Goal: Transaction & Acquisition: Book appointment/travel/reservation

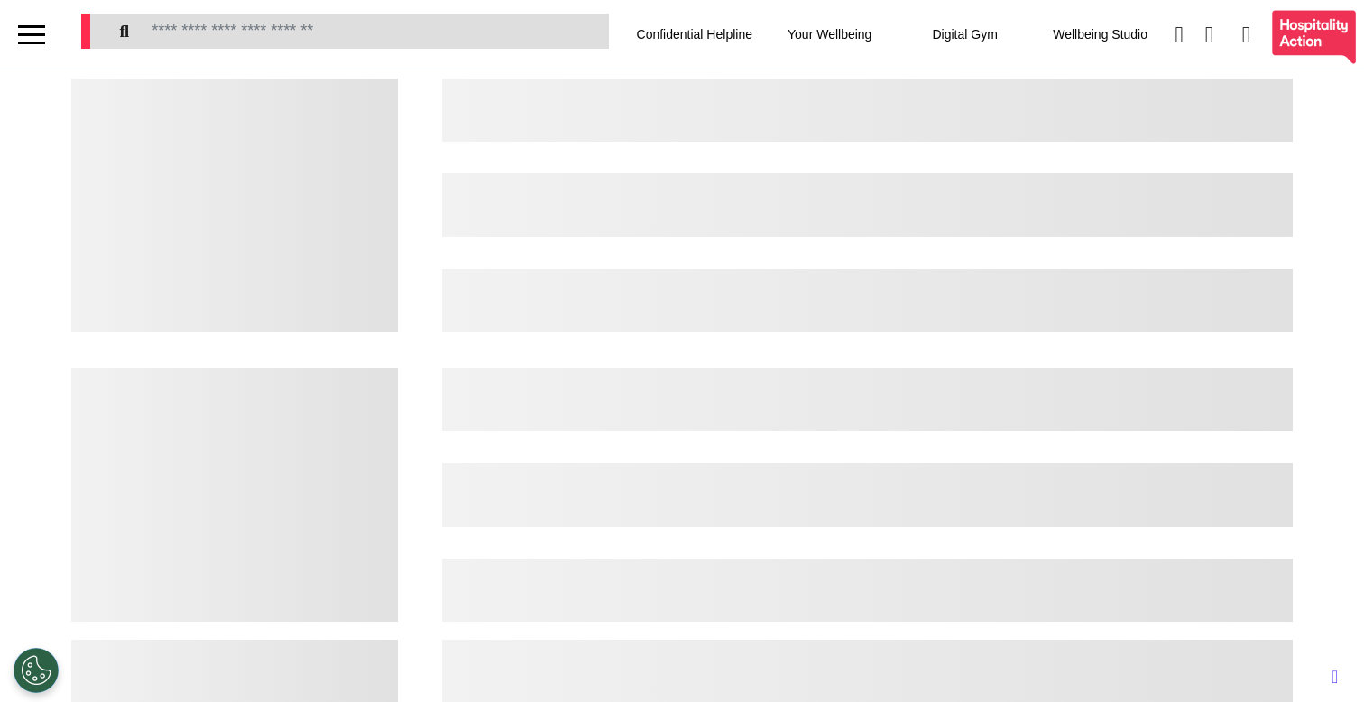
select select "**"
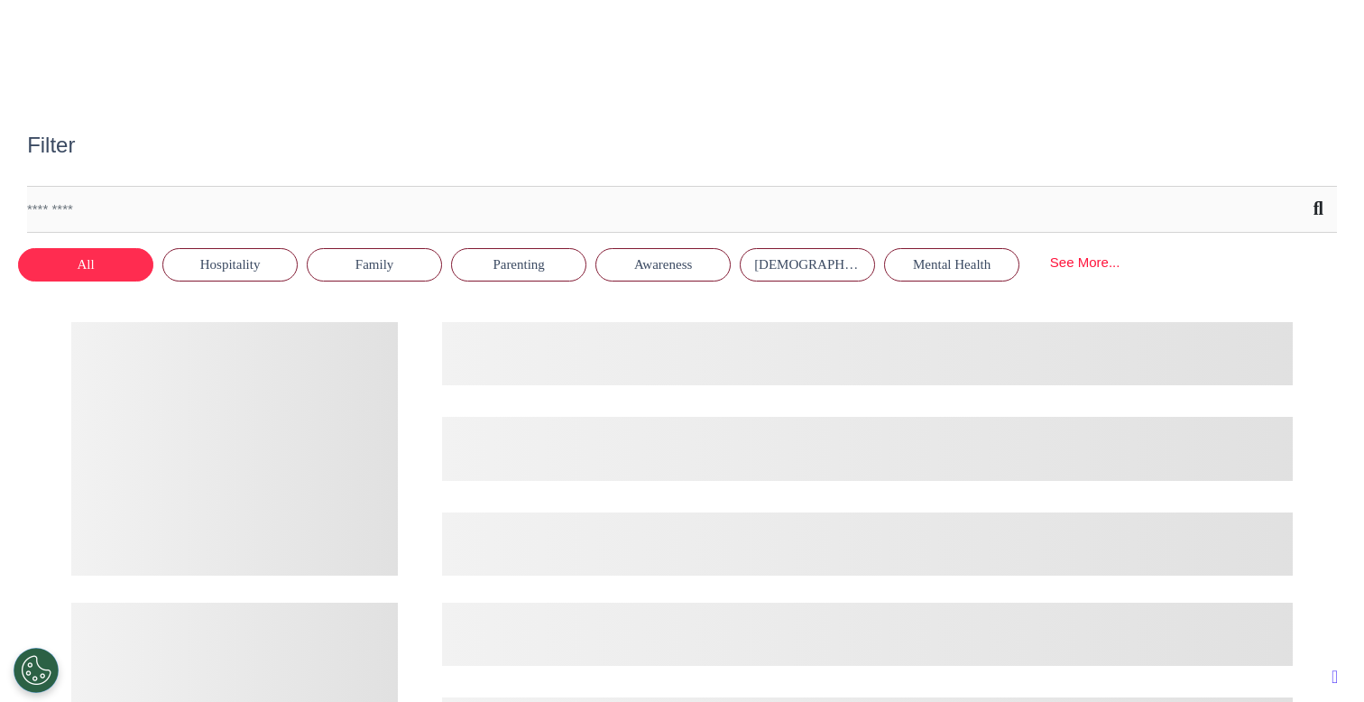
scroll to position [680, 0]
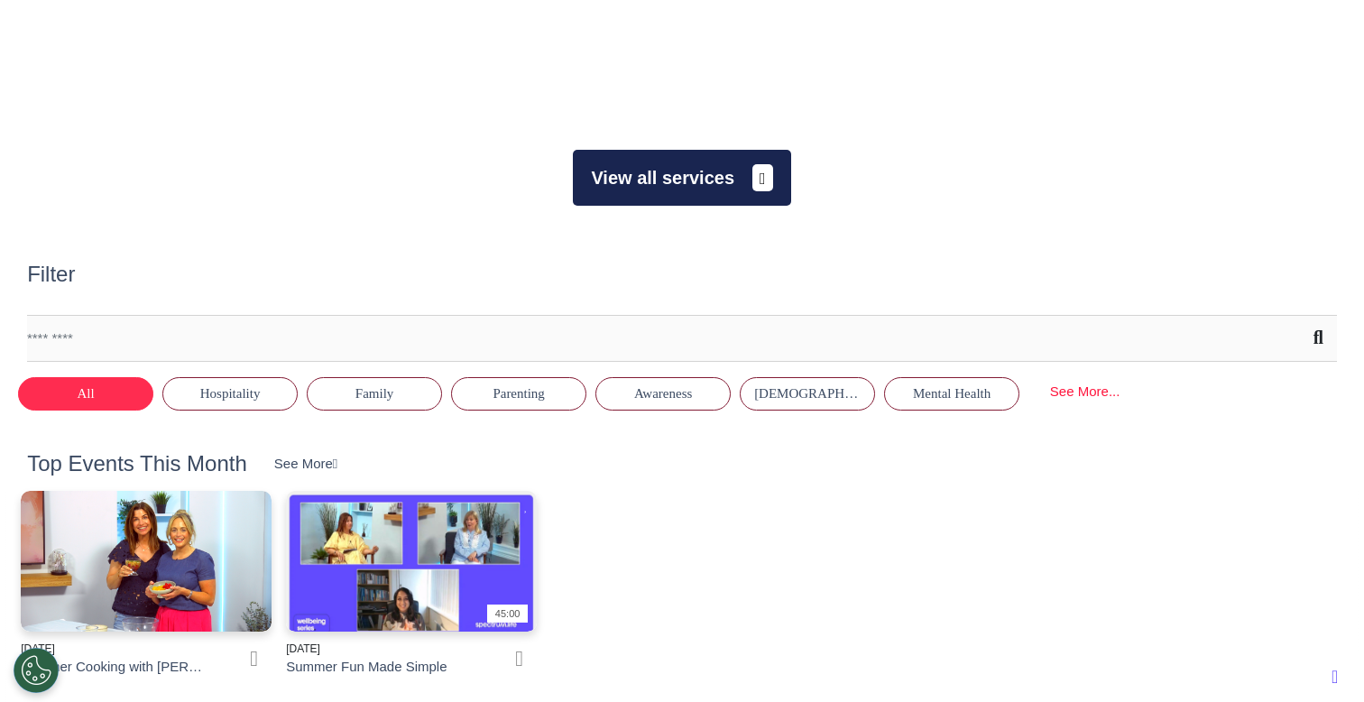
click at [695, 181] on button "View all services" at bounding box center [681, 178] width 217 height 56
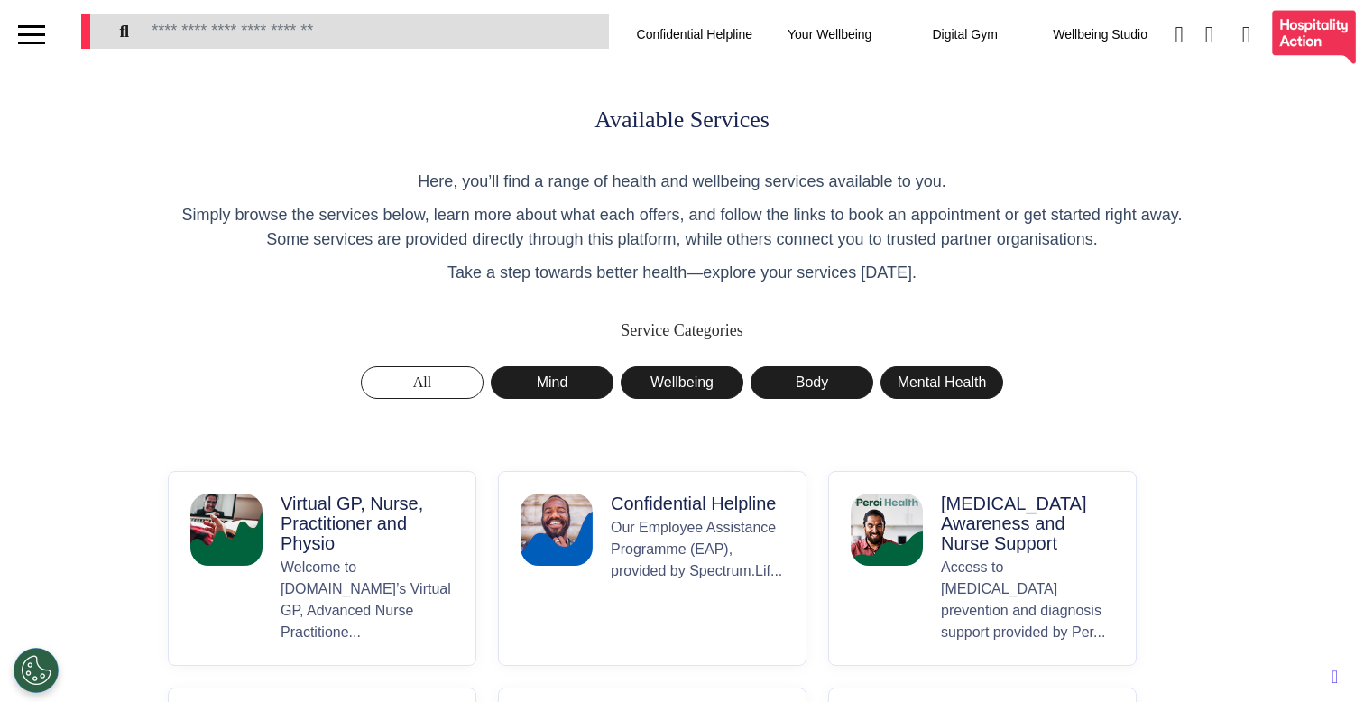
click at [26, 34] on div at bounding box center [31, 35] width 27 height 30
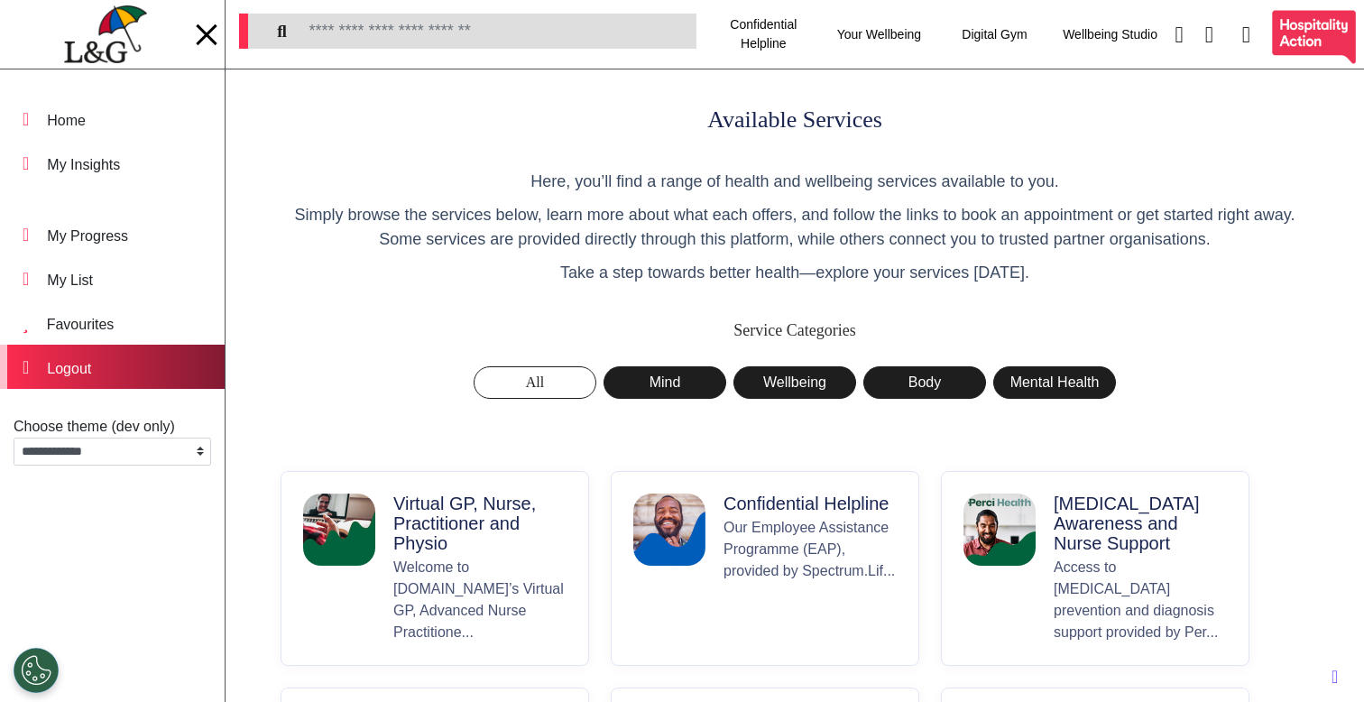
click at [125, 379] on div "Logout" at bounding box center [112, 367] width 225 height 44
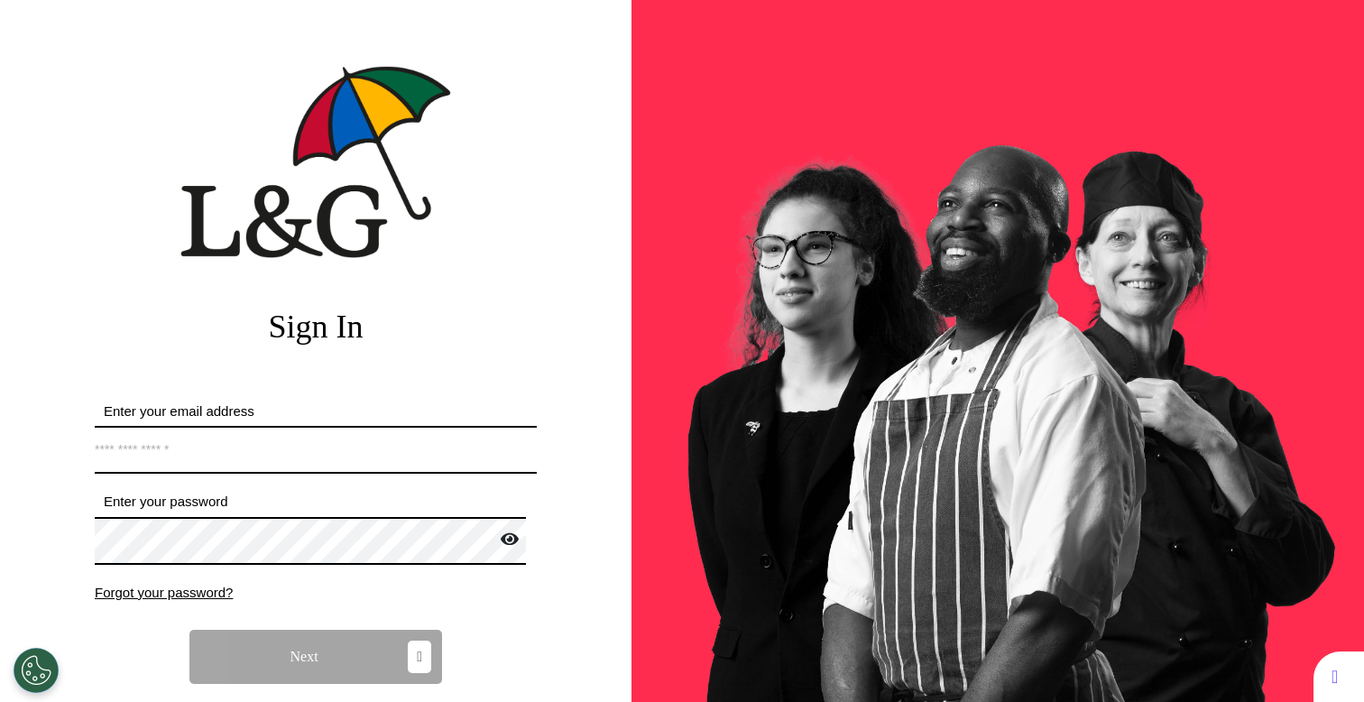
click at [262, 436] on input "Enter your email address" at bounding box center [316, 450] width 442 height 48
type input "**********"
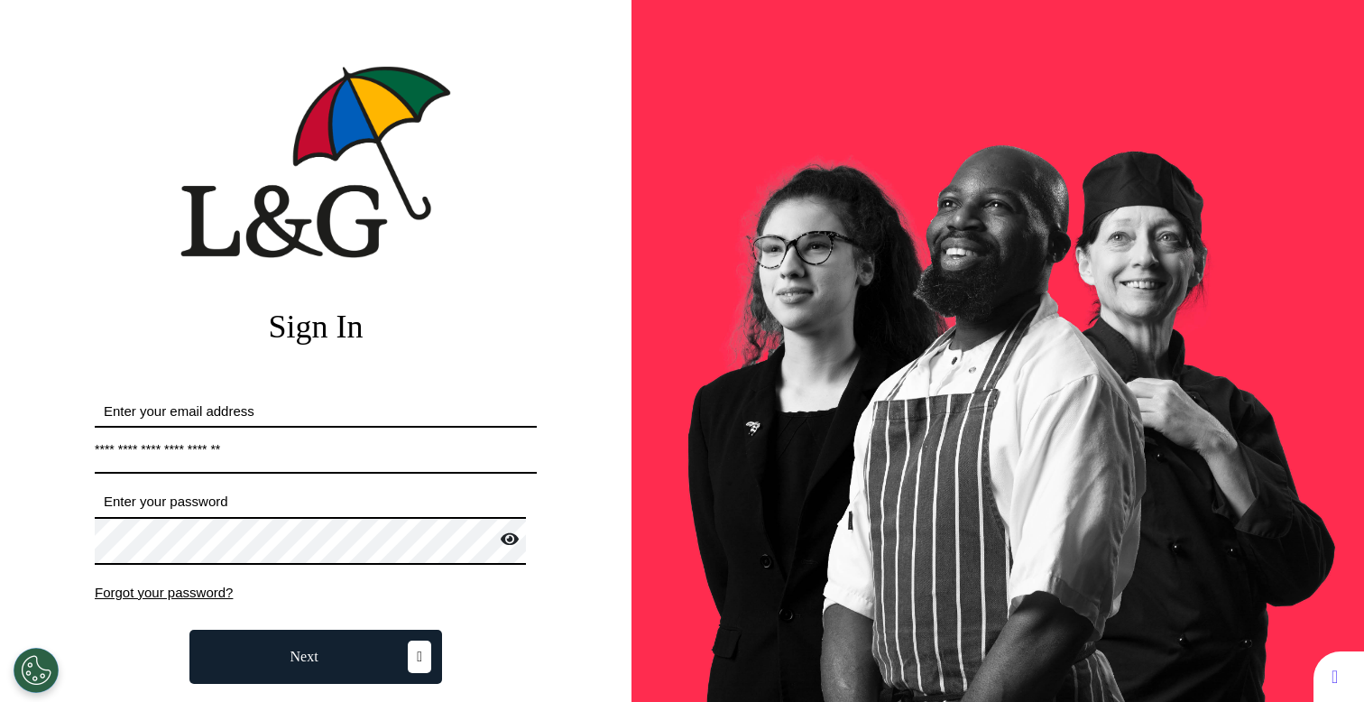
click at [338, 648] on button "Next" at bounding box center [315, 657] width 253 height 54
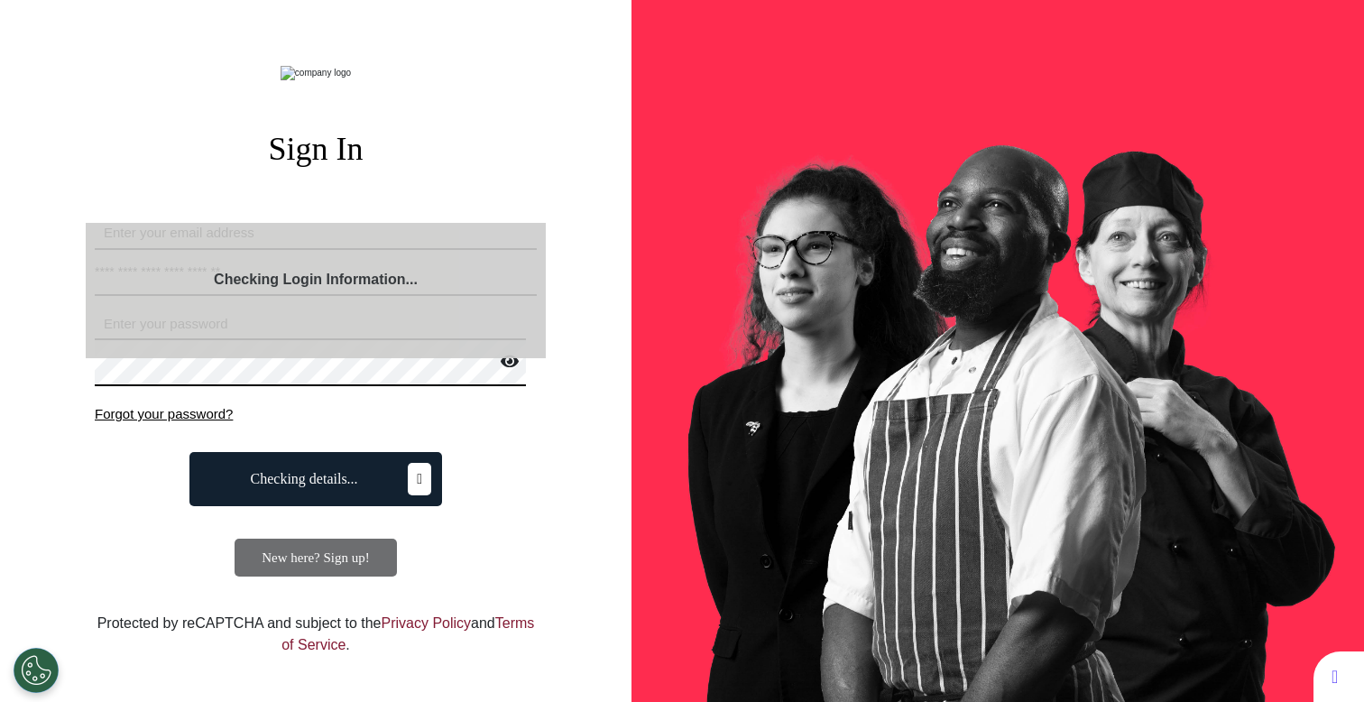
select select "**"
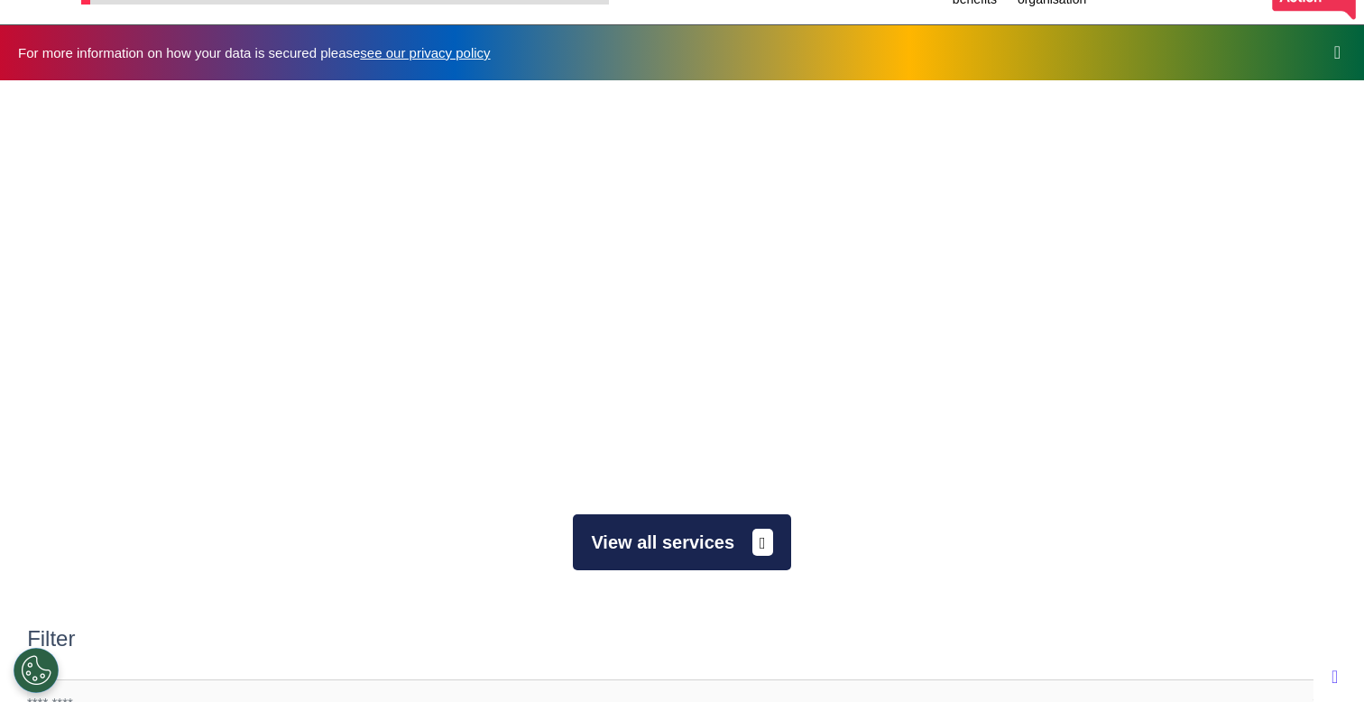
scroll to position [0, 681]
click at [660, 549] on button "View all services" at bounding box center [681, 542] width 217 height 56
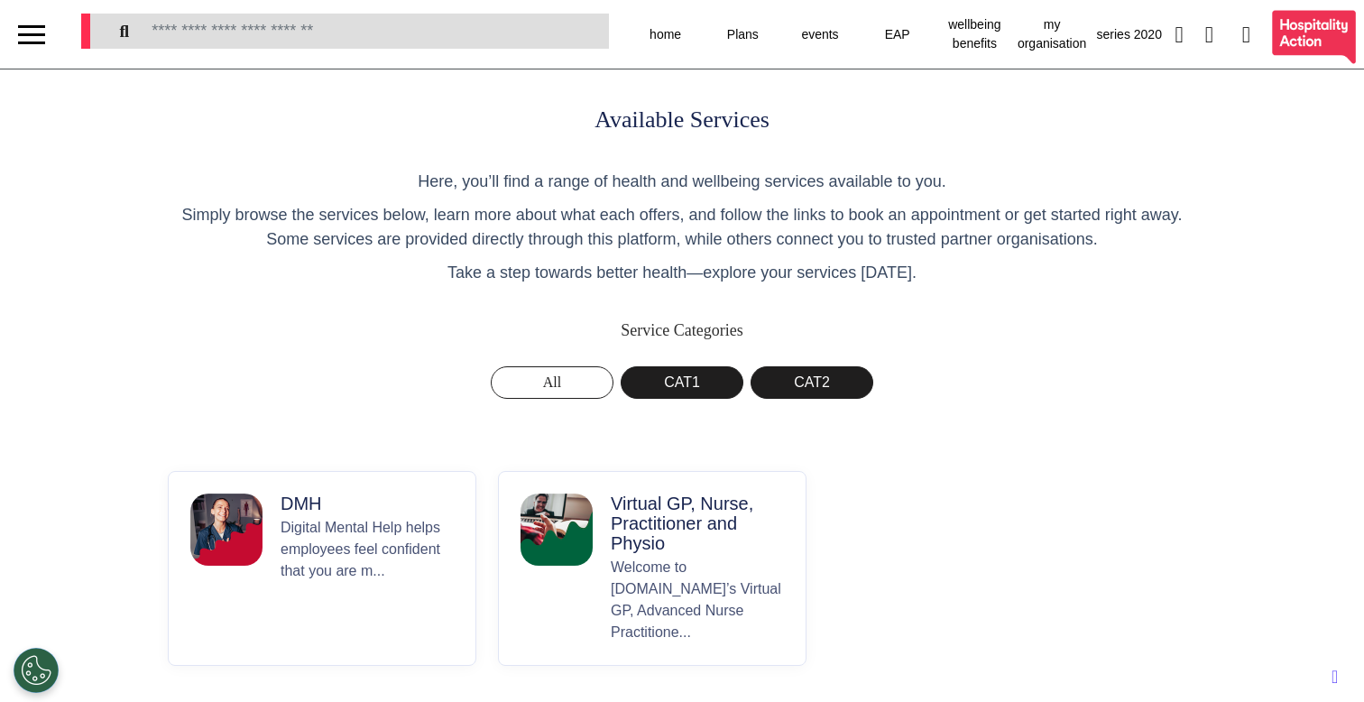
click at [659, 540] on p "Virtual GP, Nurse, Practitioner and Physio" at bounding box center [697, 524] width 173 height 60
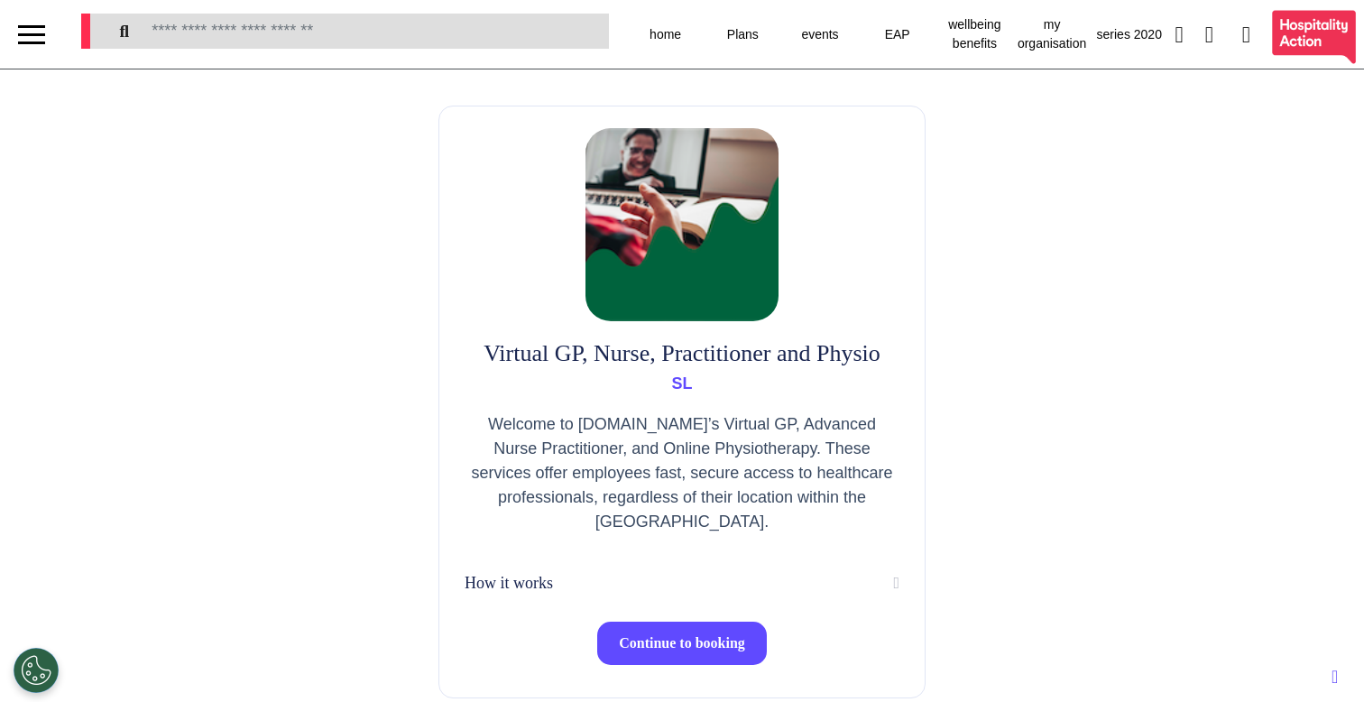
scroll to position [141, 0]
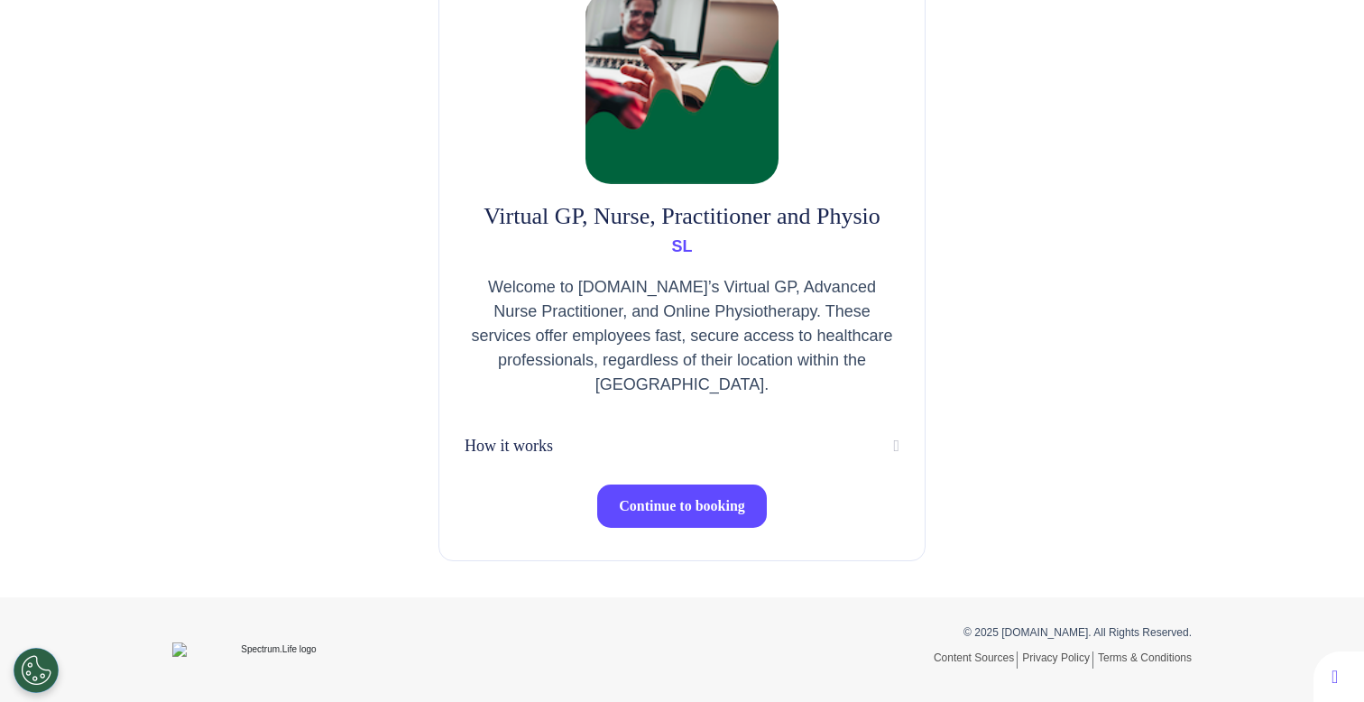
click at [660, 516] on button "Continue to booking" at bounding box center [682, 505] width 170 height 43
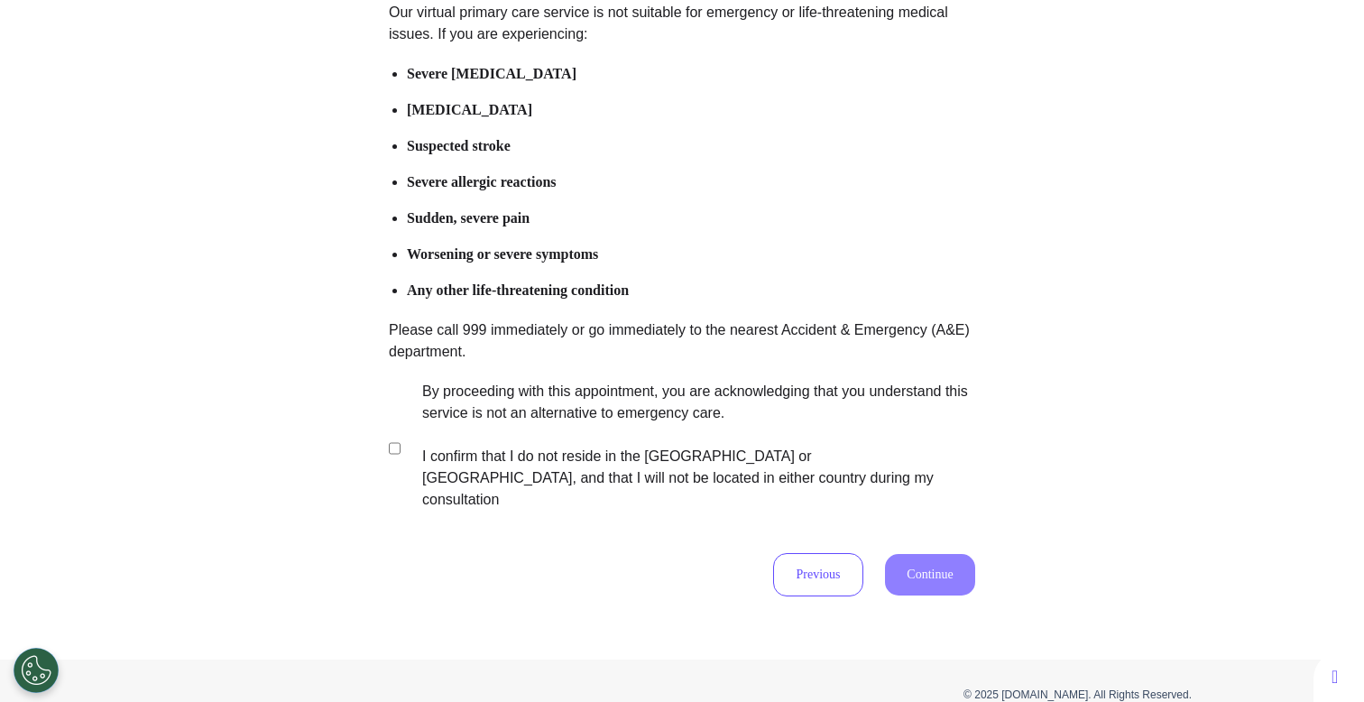
scroll to position [265, 0]
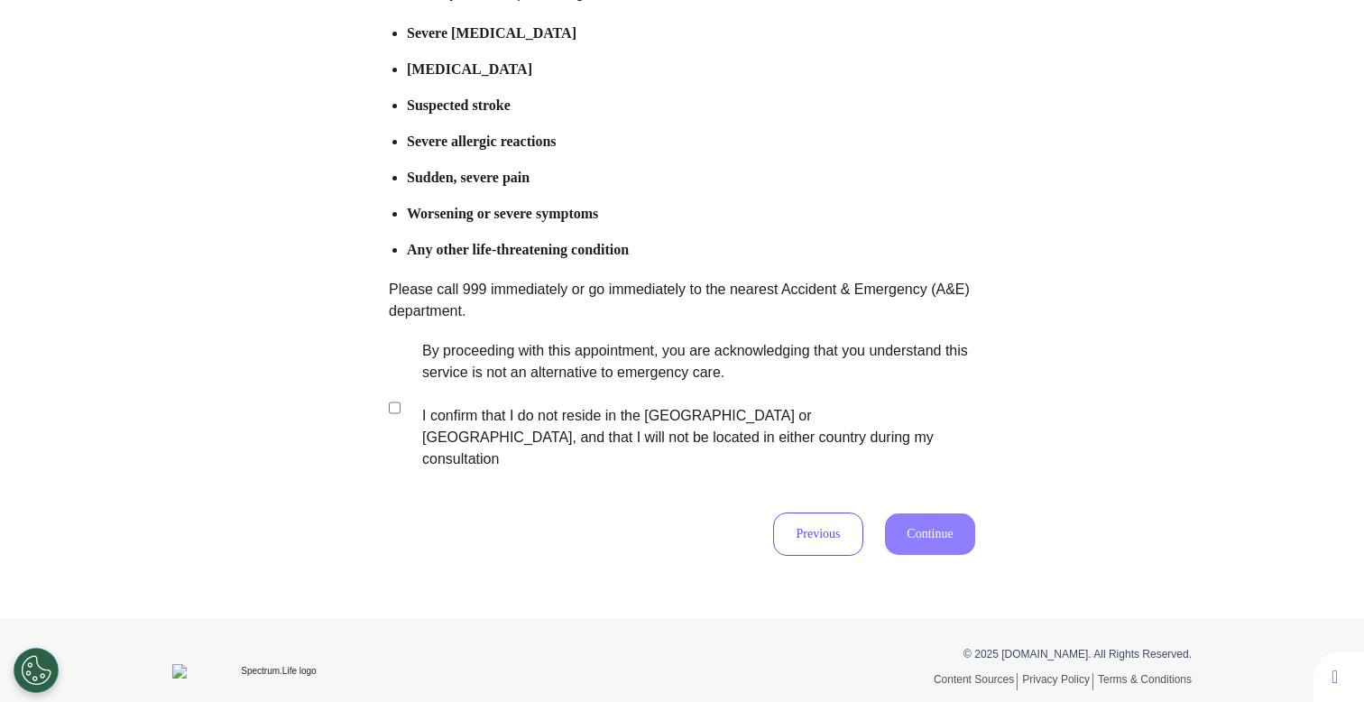
click at [671, 380] on label "By proceeding with this appointment, you are acknowledging that you understand …" at bounding box center [686, 405] width 565 height 130
click at [909, 513] on button "Continue" at bounding box center [930, 534] width 90 height 42
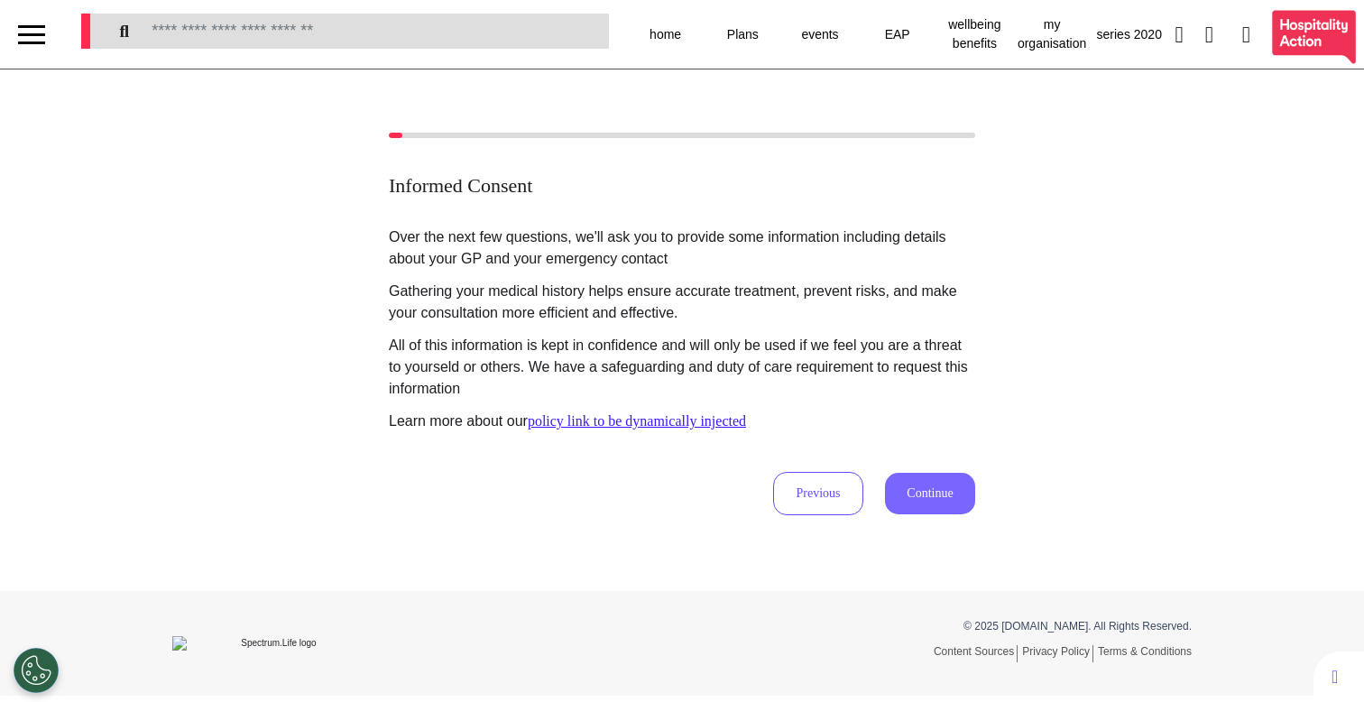
click at [914, 489] on button "Continue" at bounding box center [930, 494] width 90 height 42
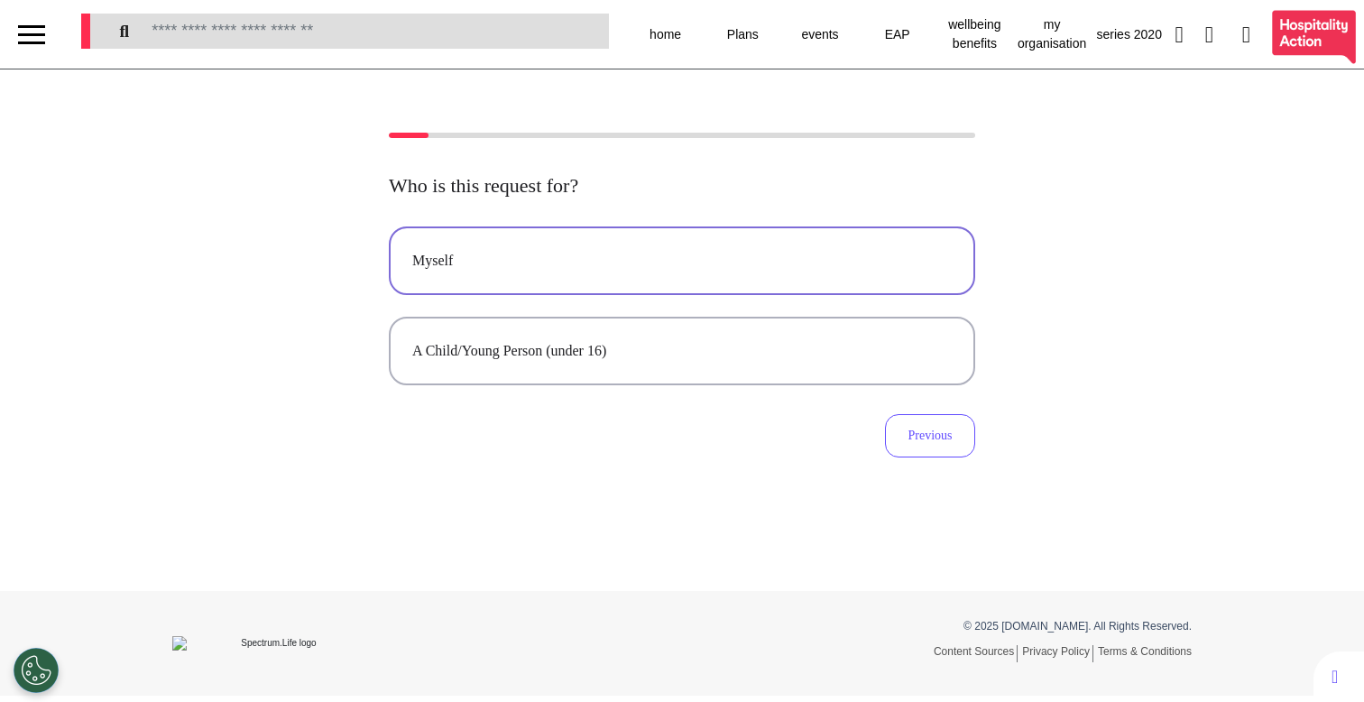
click at [632, 255] on div "Myself" at bounding box center [682, 261] width 540 height 22
select select "******"
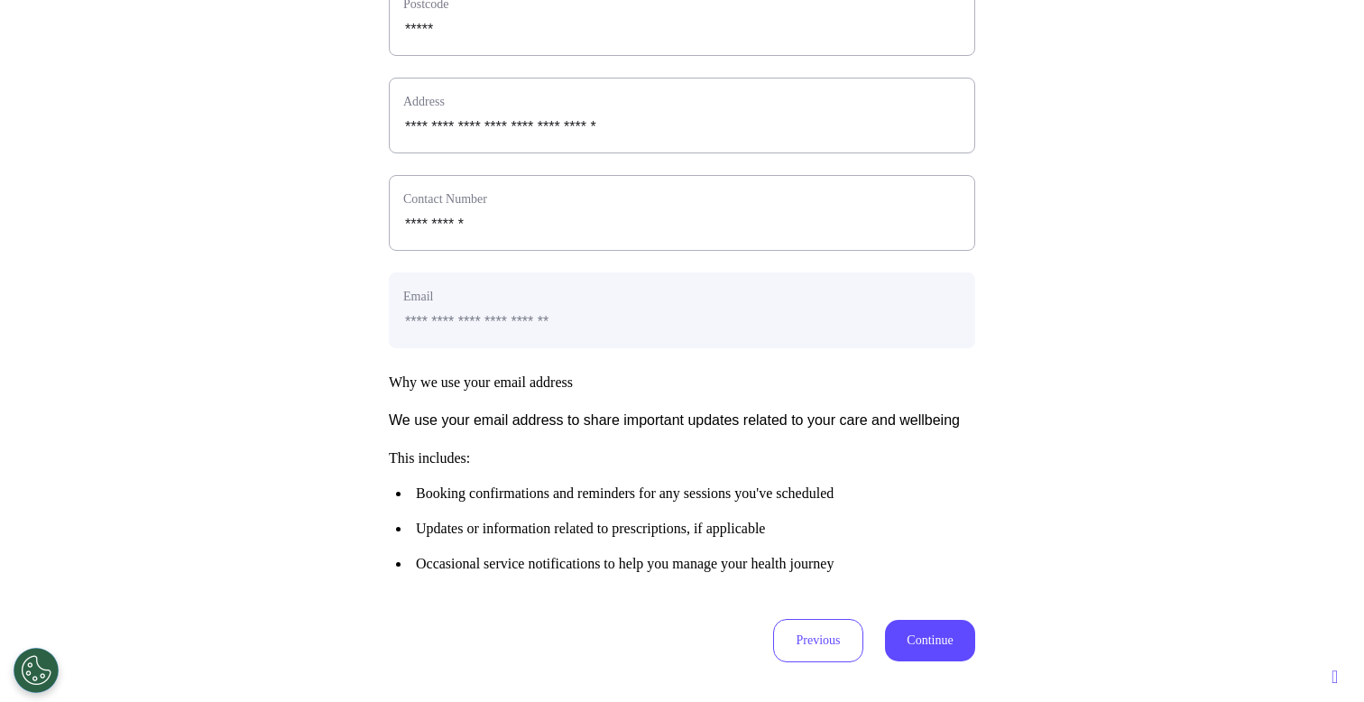
scroll to position [807, 0]
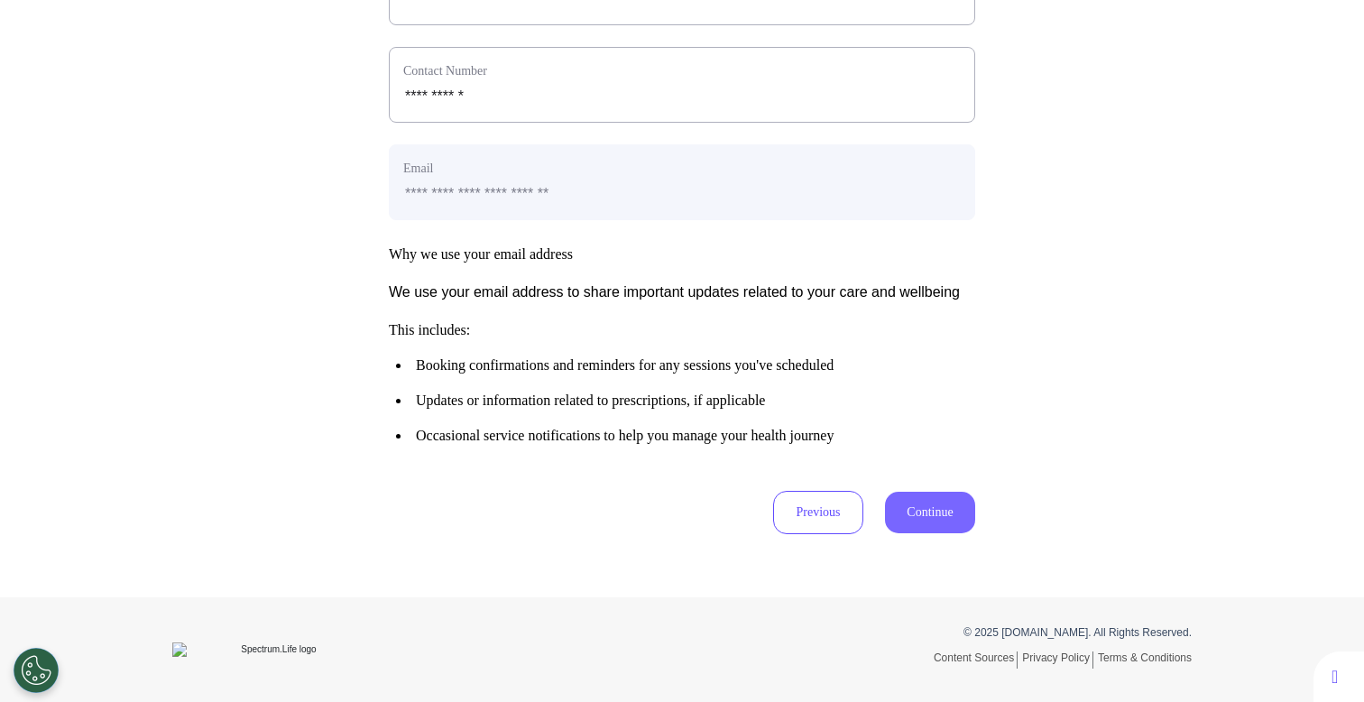
click at [915, 513] on button "Continue" at bounding box center [930, 513] width 90 height 42
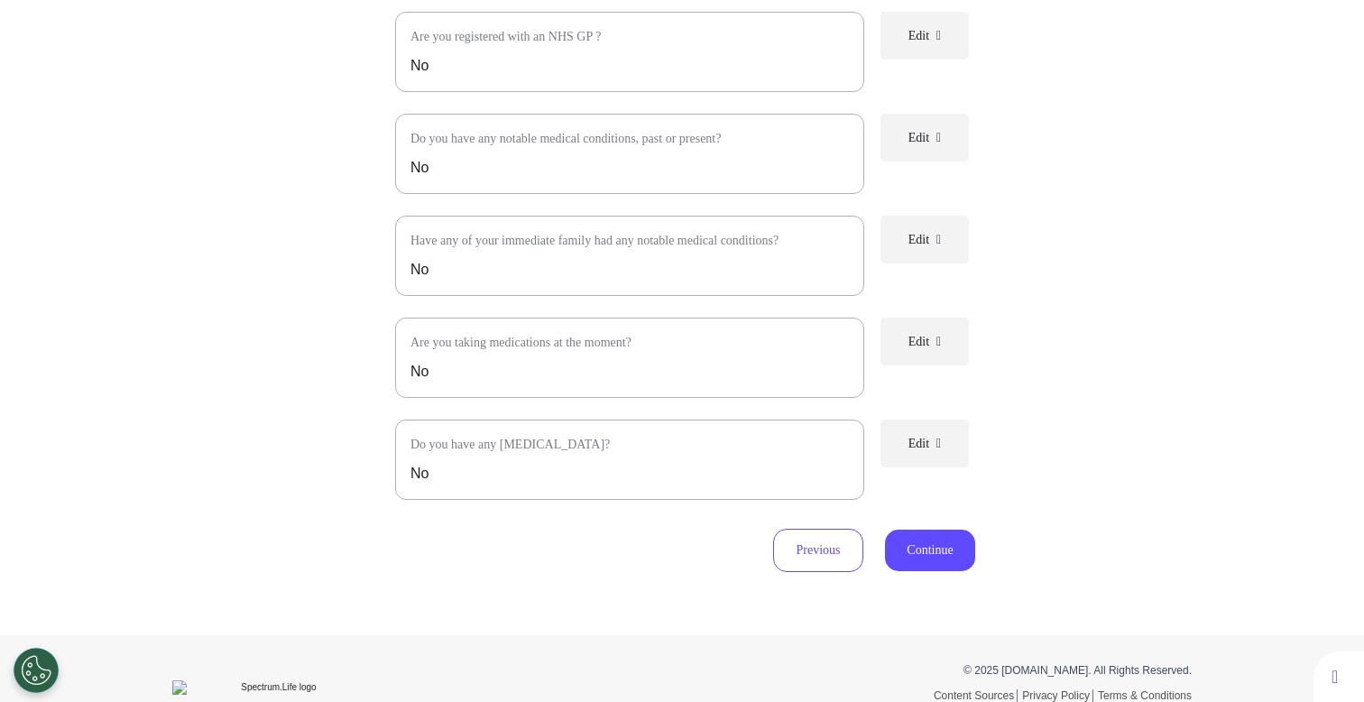
scroll to position [325, 0]
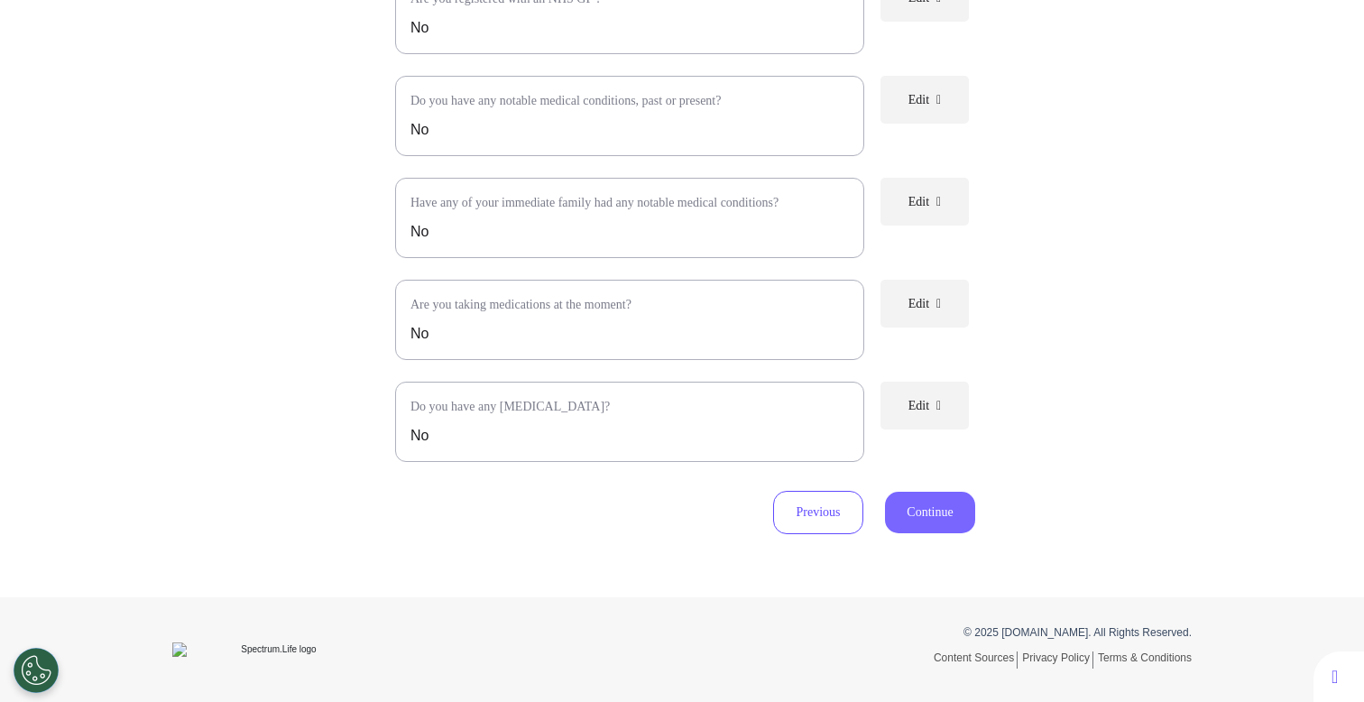
click at [922, 507] on button "Continue" at bounding box center [930, 513] width 90 height 42
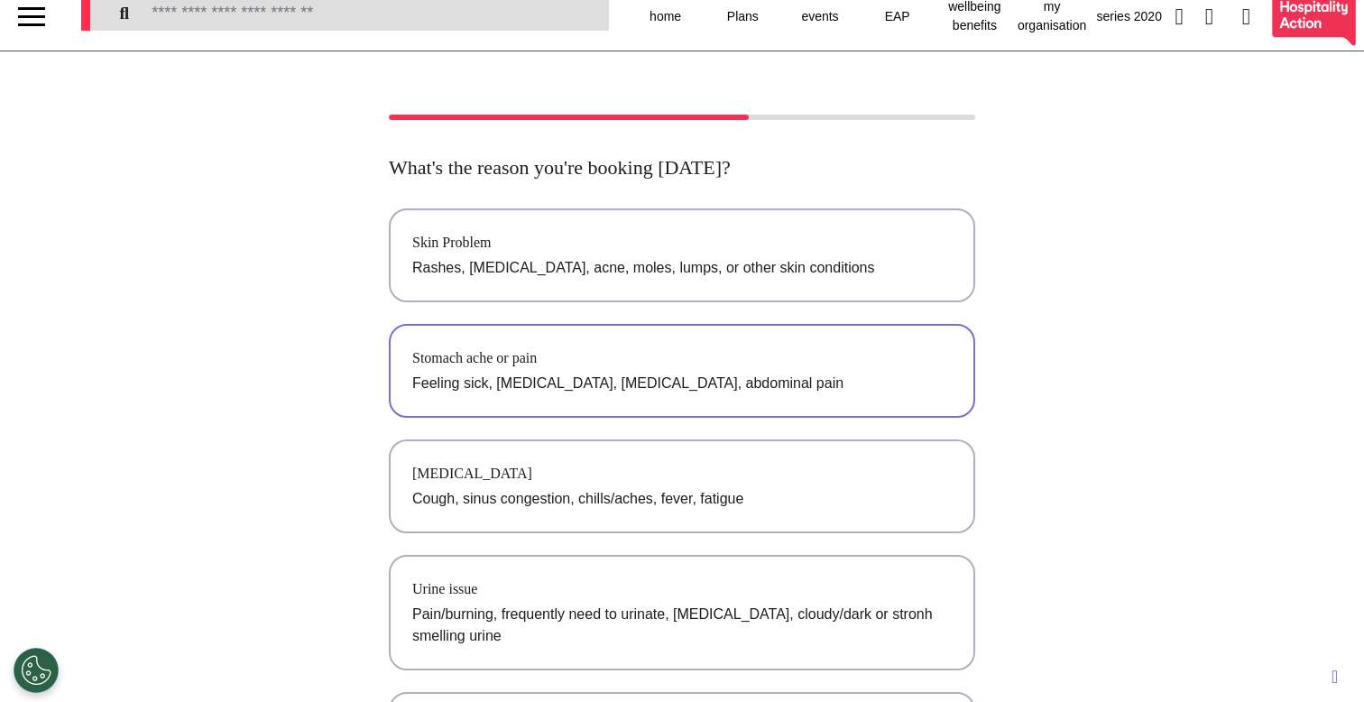
scroll to position [35, 0]
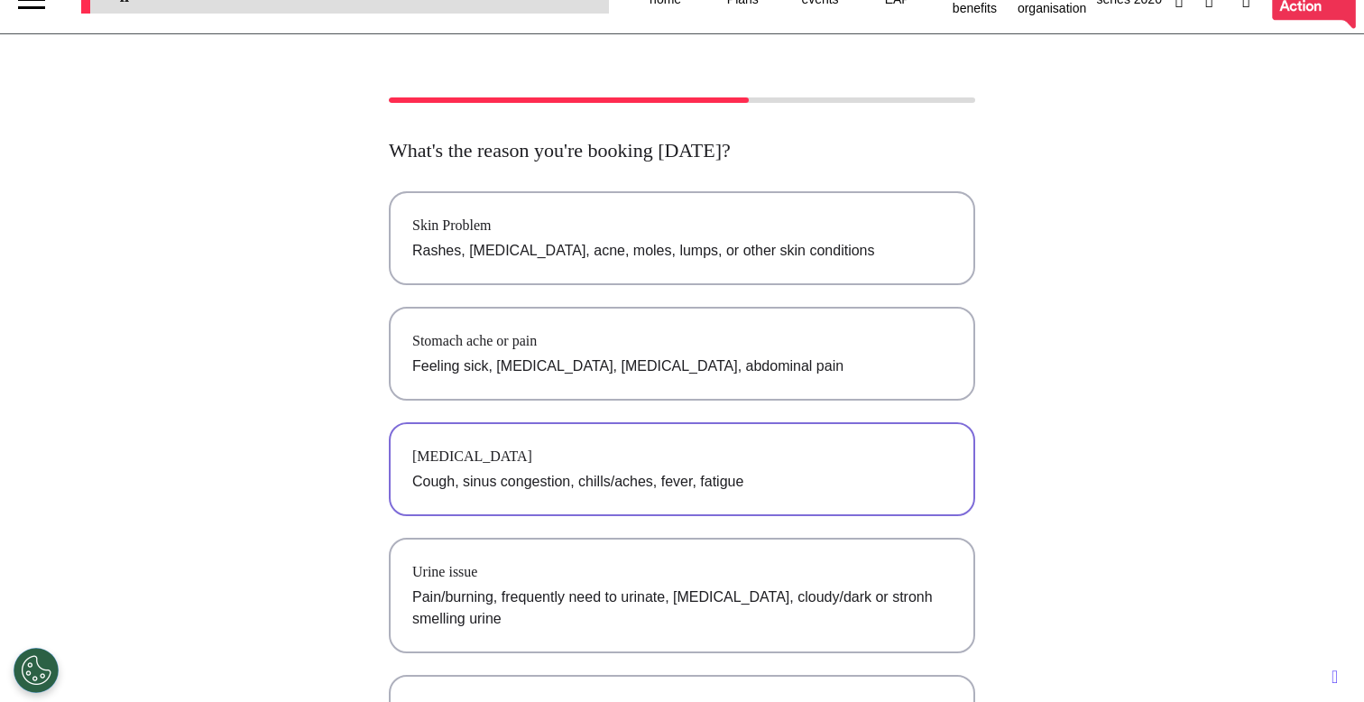
click at [587, 466] on div "[MEDICAL_DATA]" at bounding box center [682, 457] width 540 height 22
click at [1052, 425] on div "What's the reason you're booking [DATE]? Skin Problem Rashes, [MEDICAL_DATA], a…" at bounding box center [682, 514] width 1364 height 834
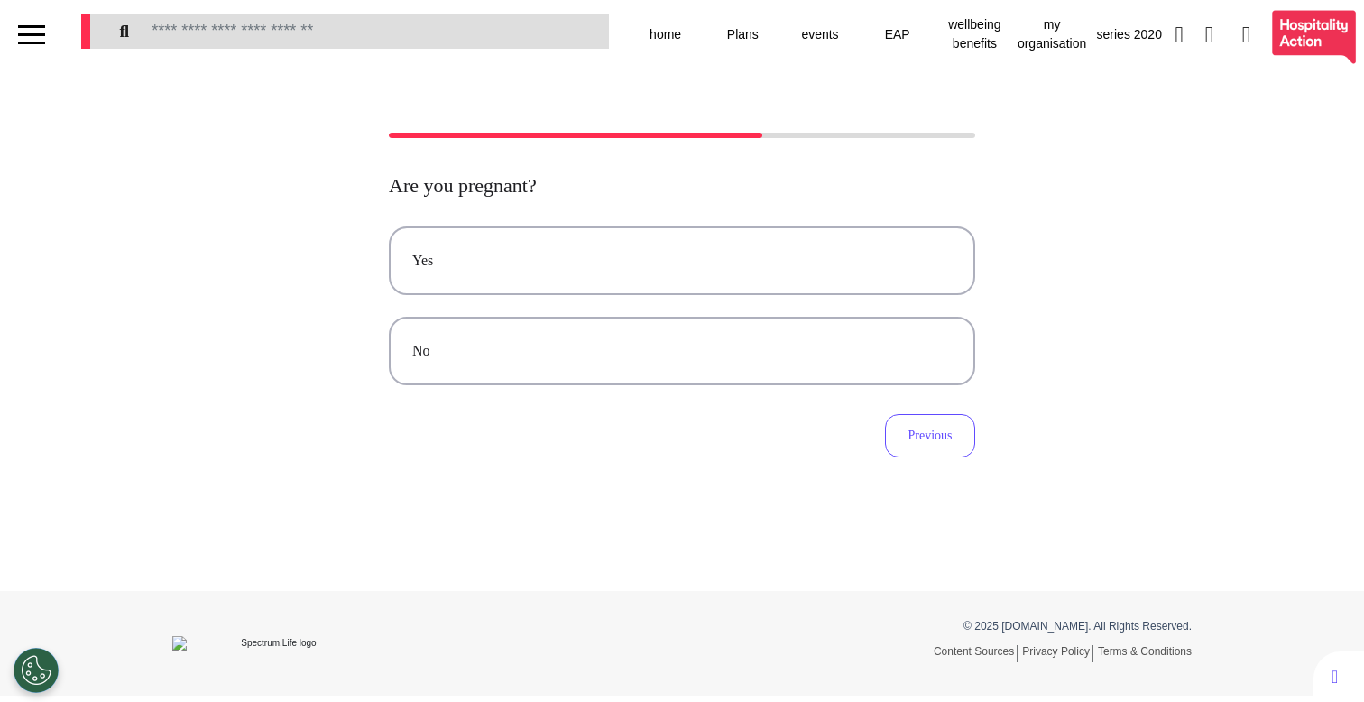
scroll to position [0, 0]
click at [869, 352] on div "No" at bounding box center [682, 351] width 540 height 22
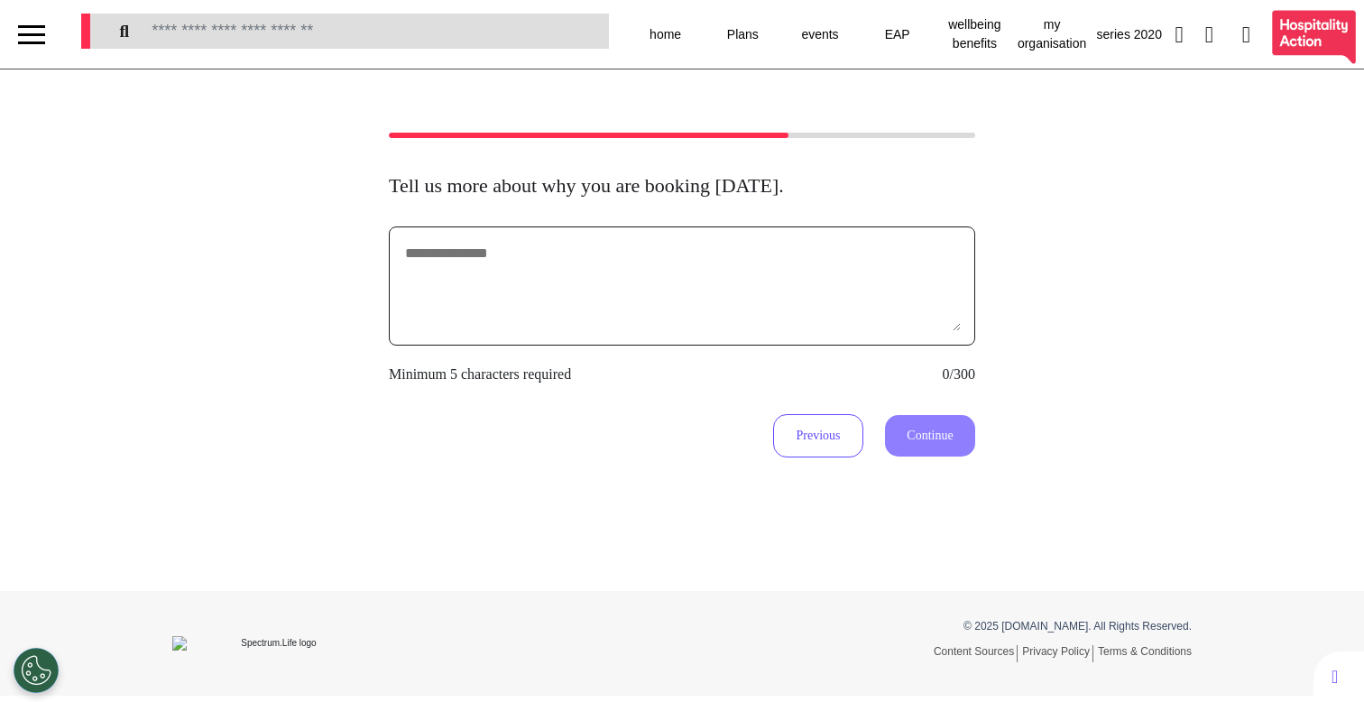
click at [797, 281] on textarea at bounding box center [682, 286] width 558 height 90
type textarea "**********"
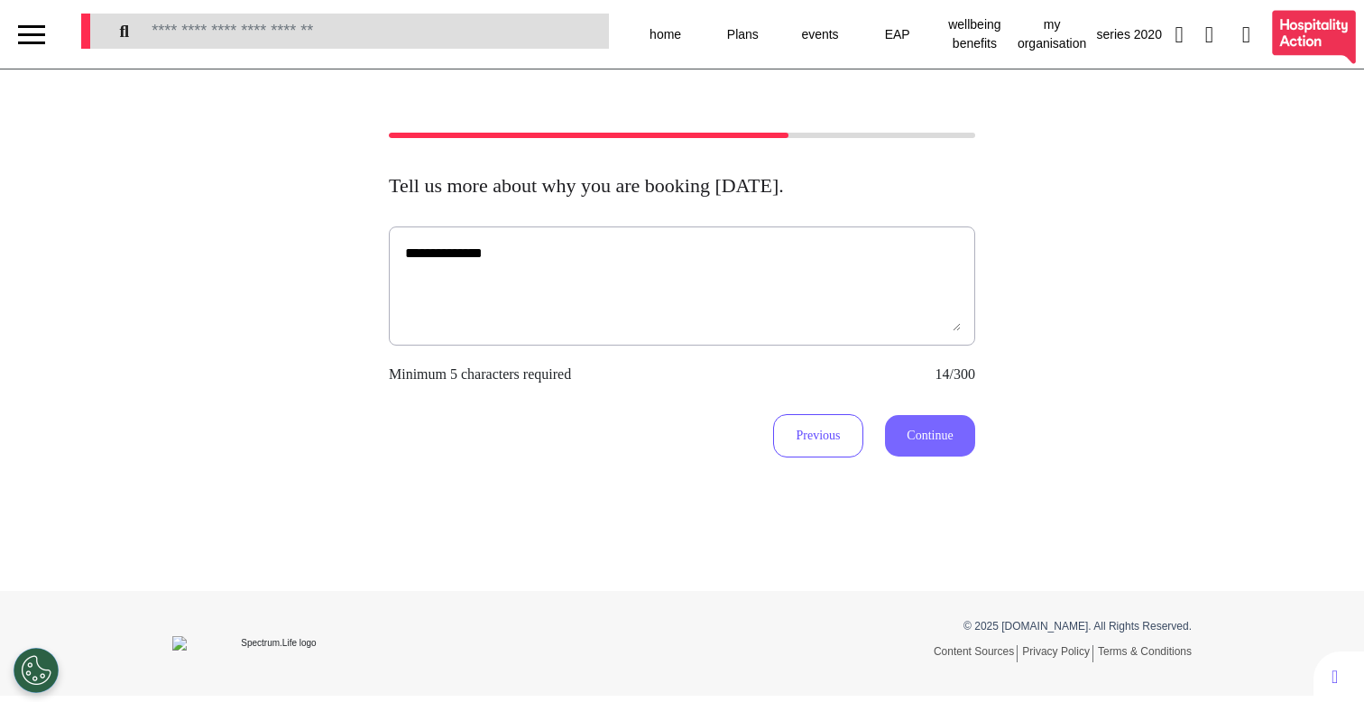
click at [909, 445] on button "Continue" at bounding box center [930, 436] width 90 height 42
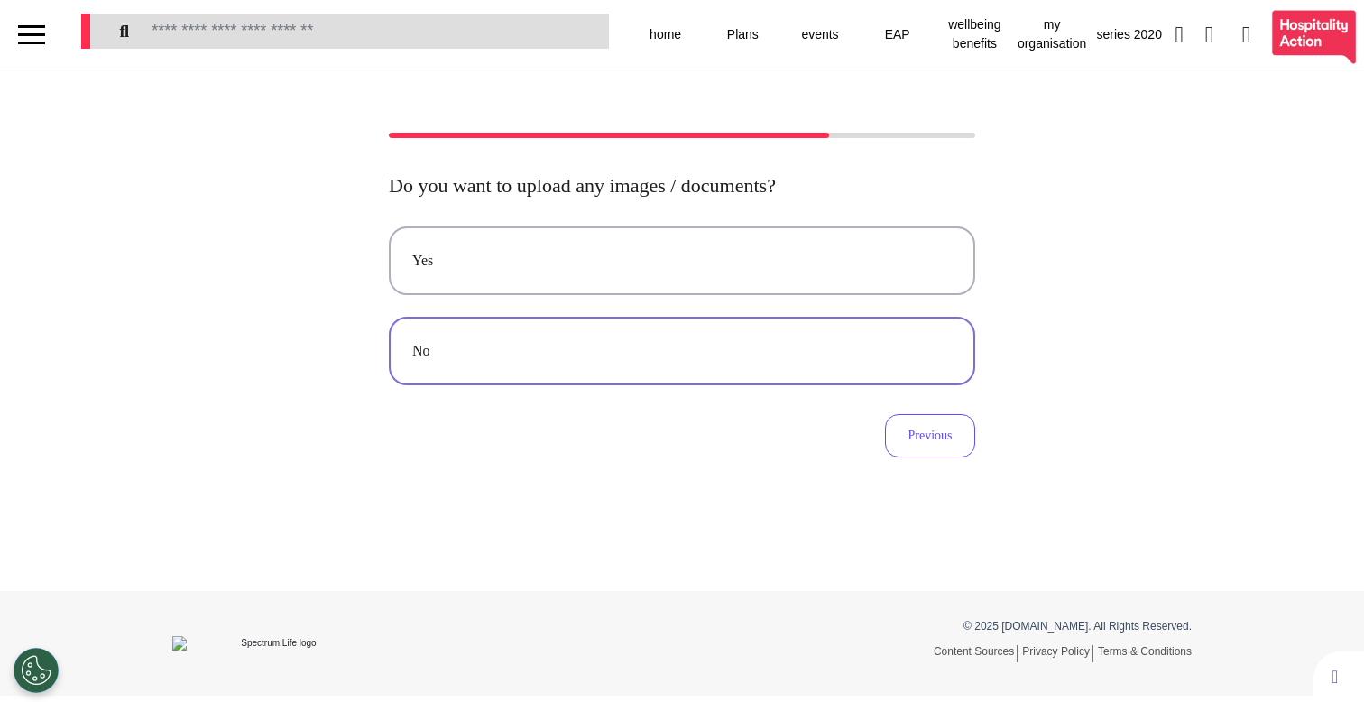
click at [732, 359] on div "No" at bounding box center [682, 351] width 540 height 22
click at [752, 287] on button "Video" at bounding box center [682, 260] width 586 height 69
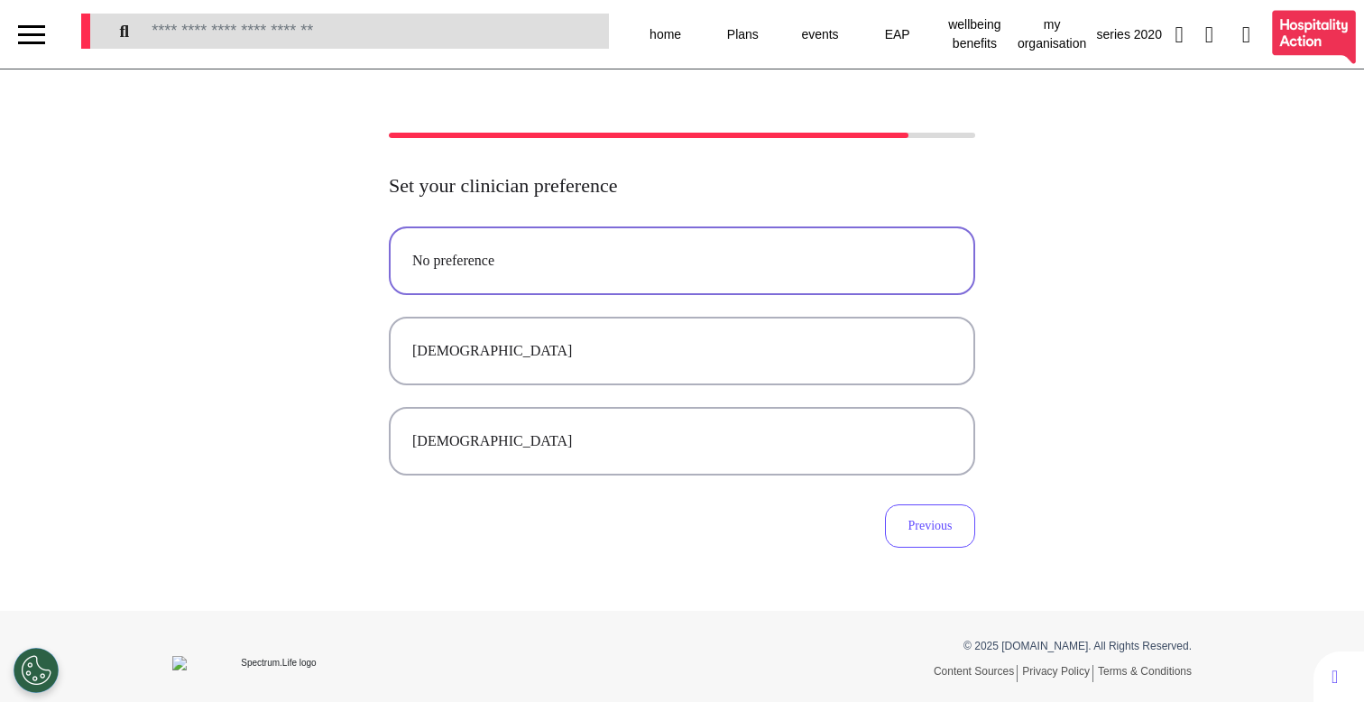
click at [751, 281] on button "No preference" at bounding box center [682, 260] width 586 height 69
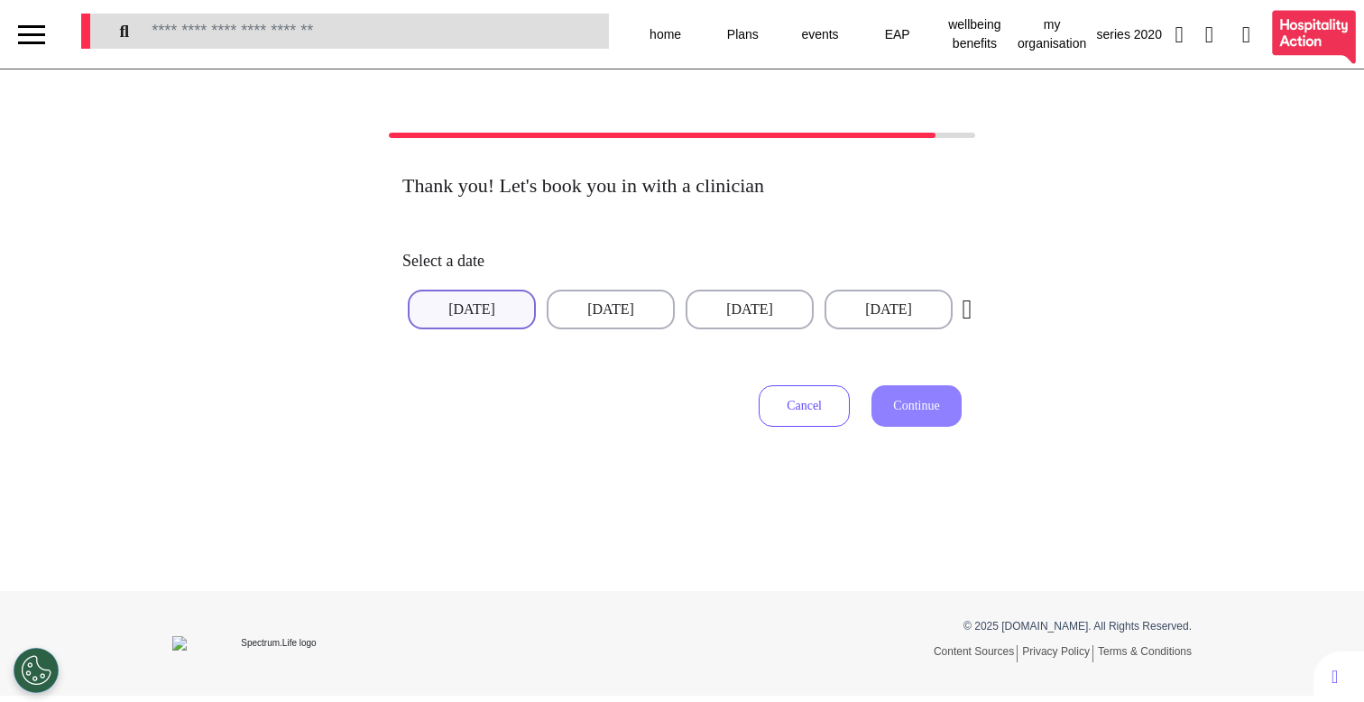
click at [482, 307] on button "[DATE]" at bounding box center [472, 310] width 128 height 40
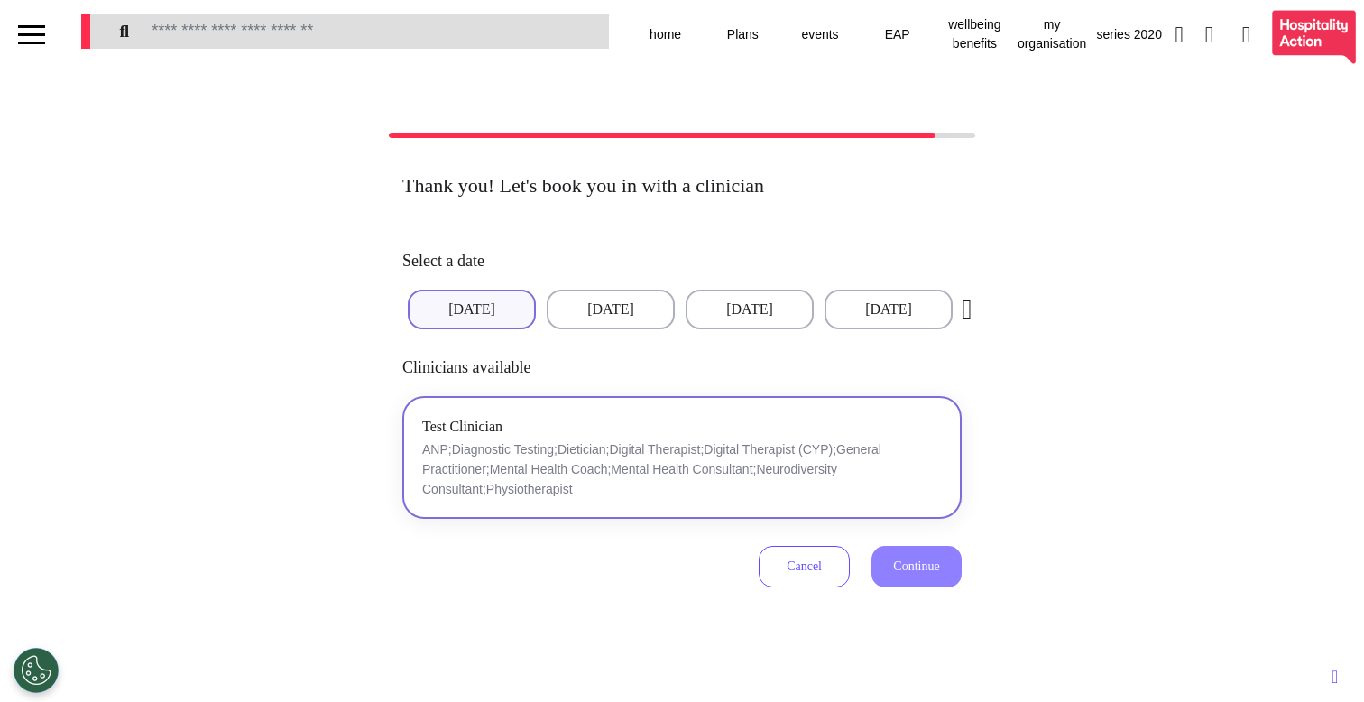
click at [556, 479] on p "ANP;Diagnostic Testing;Dietician;Digital Therapist;Digital Therapist (CYP);Gene…" at bounding box center [682, 469] width 520 height 60
click at [924, 562] on span "Continue" at bounding box center [916, 566] width 46 height 14
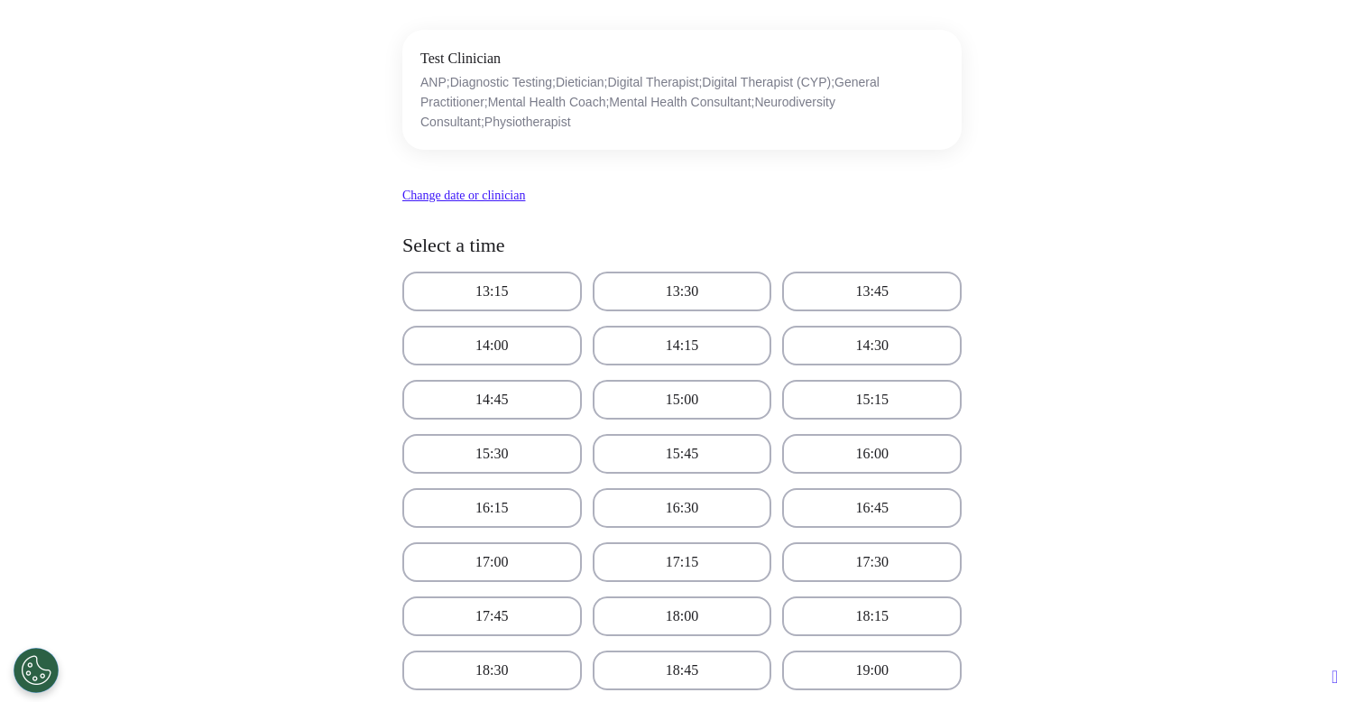
scroll to position [237, 0]
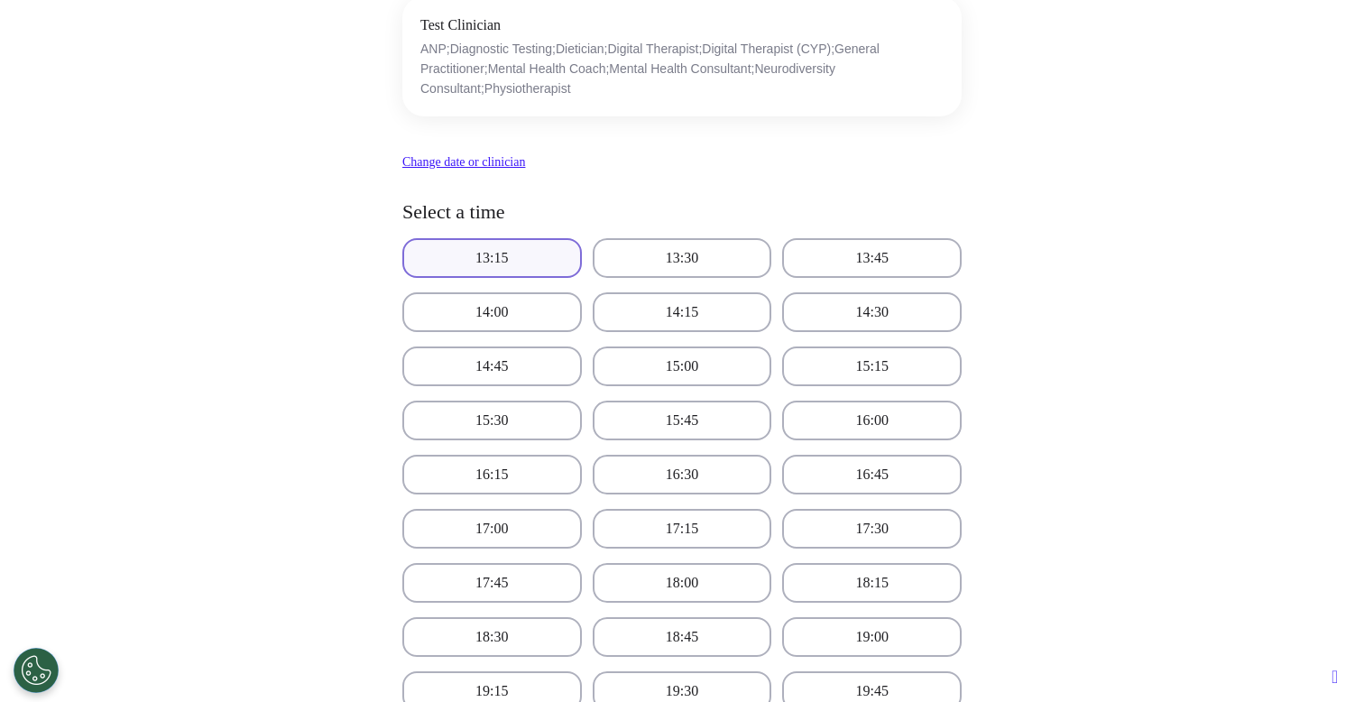
click at [476, 248] on button "13:15" at bounding box center [492, 258] width 180 height 40
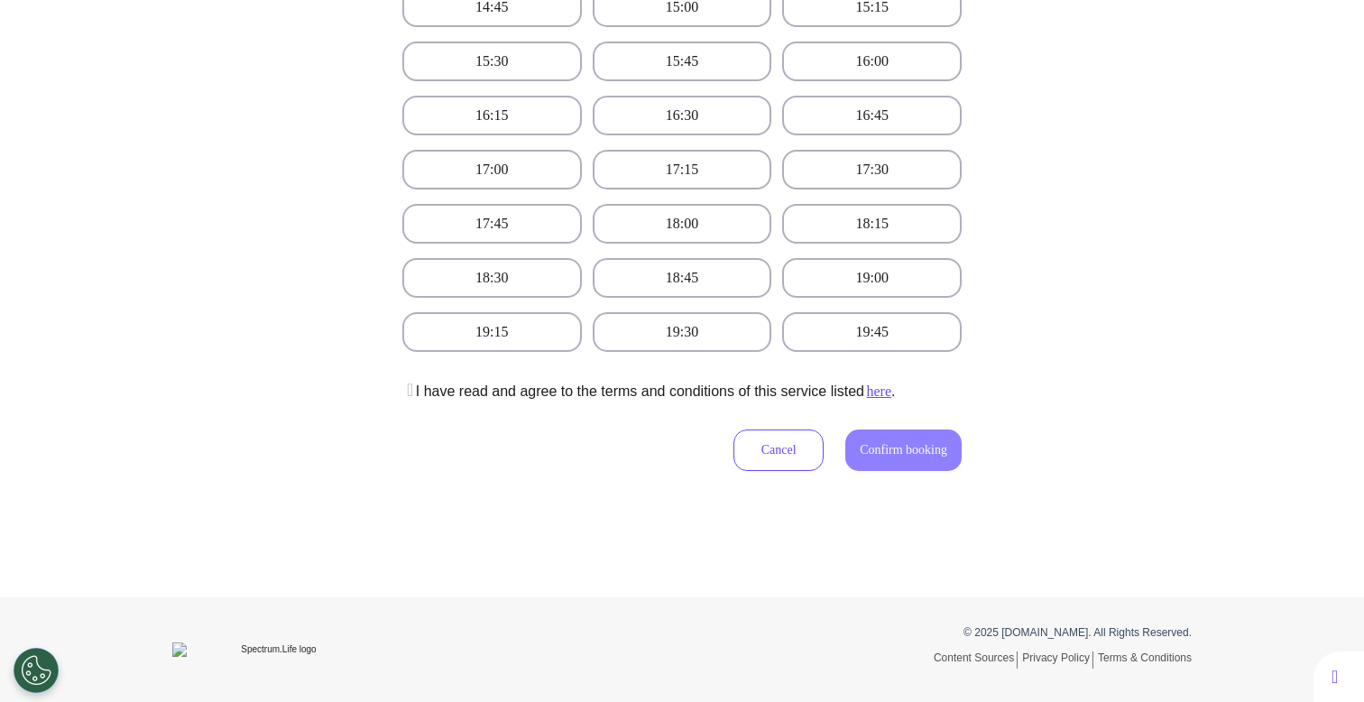
click at [402, 393] on icon at bounding box center [407, 390] width 11 height 18
click at [918, 452] on span "Confirm booking" at bounding box center [904, 450] width 88 height 14
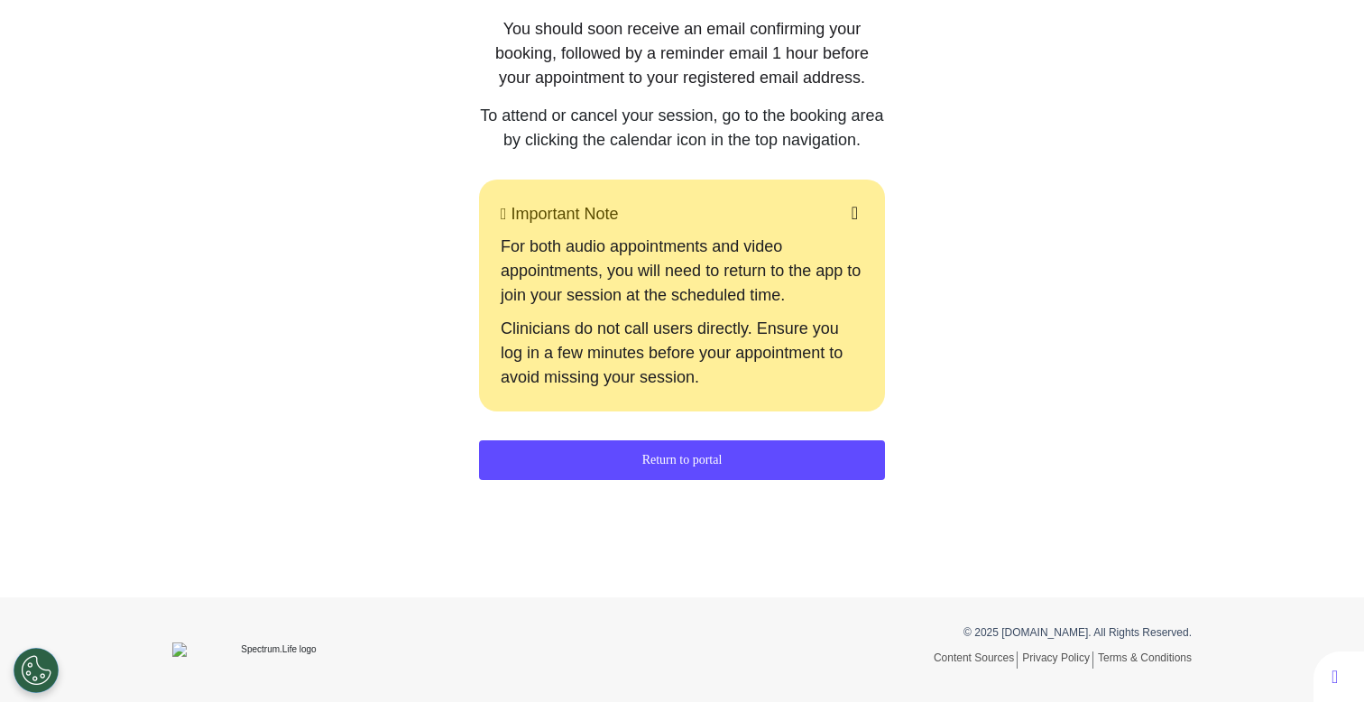
scroll to position [0, 0]
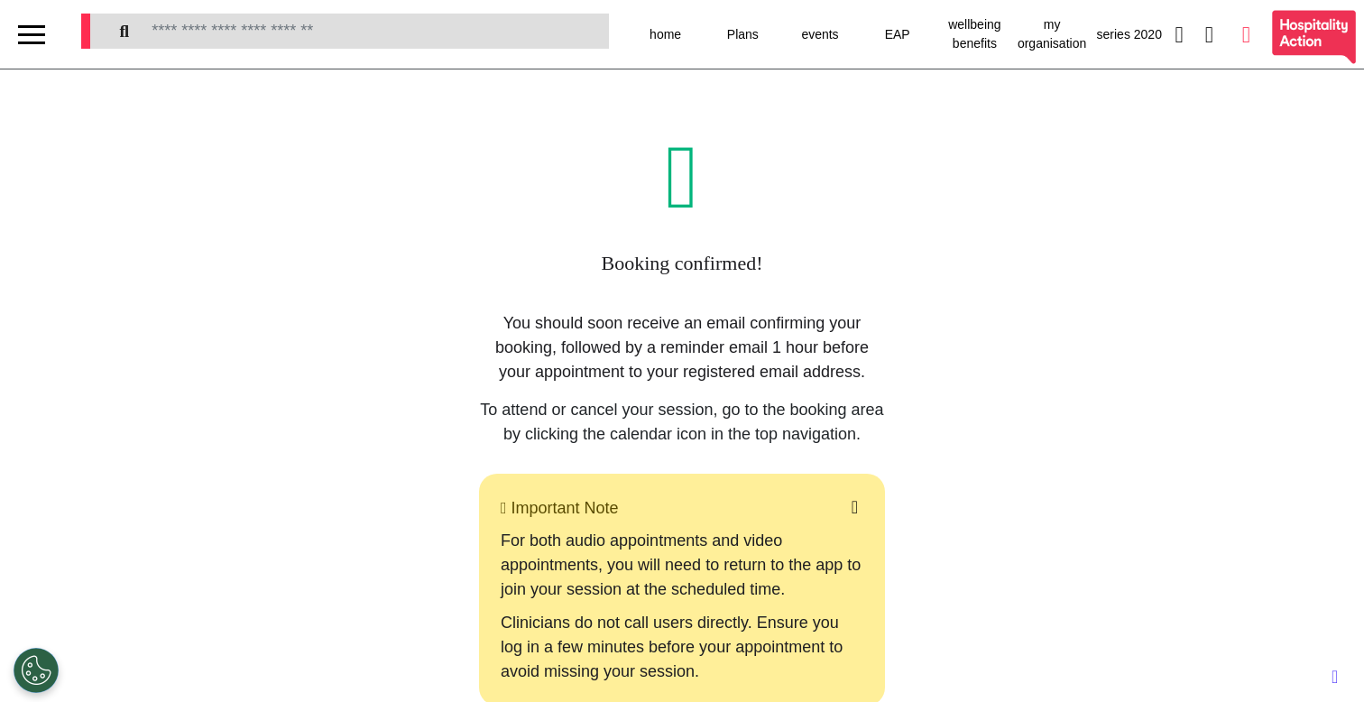
click at [1242, 38] on icon at bounding box center [1246, 34] width 8 height 23
